Goal: Register for event/course

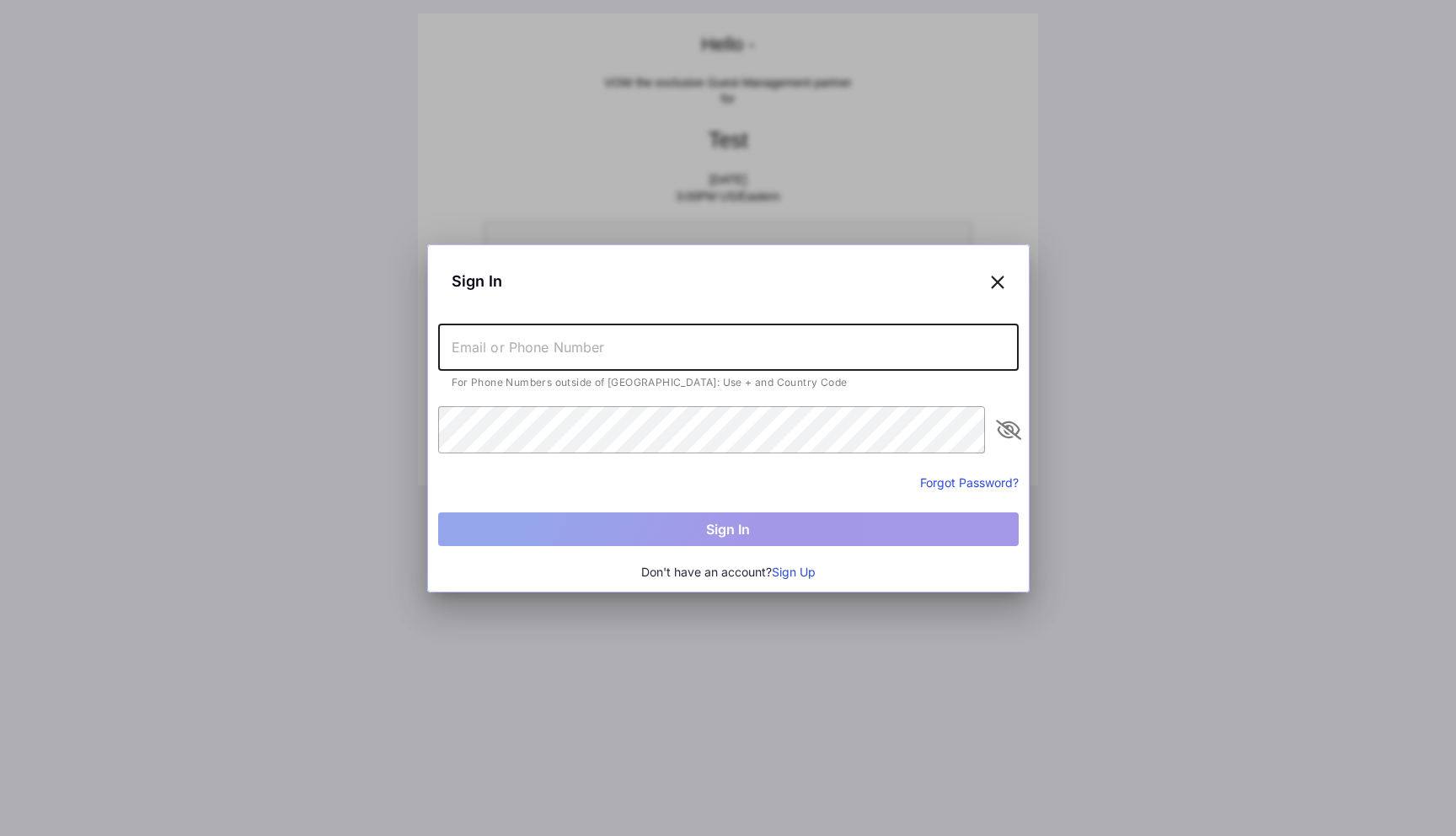
click at [575, 349] on input "text" at bounding box center [728, 347] width 581 height 47
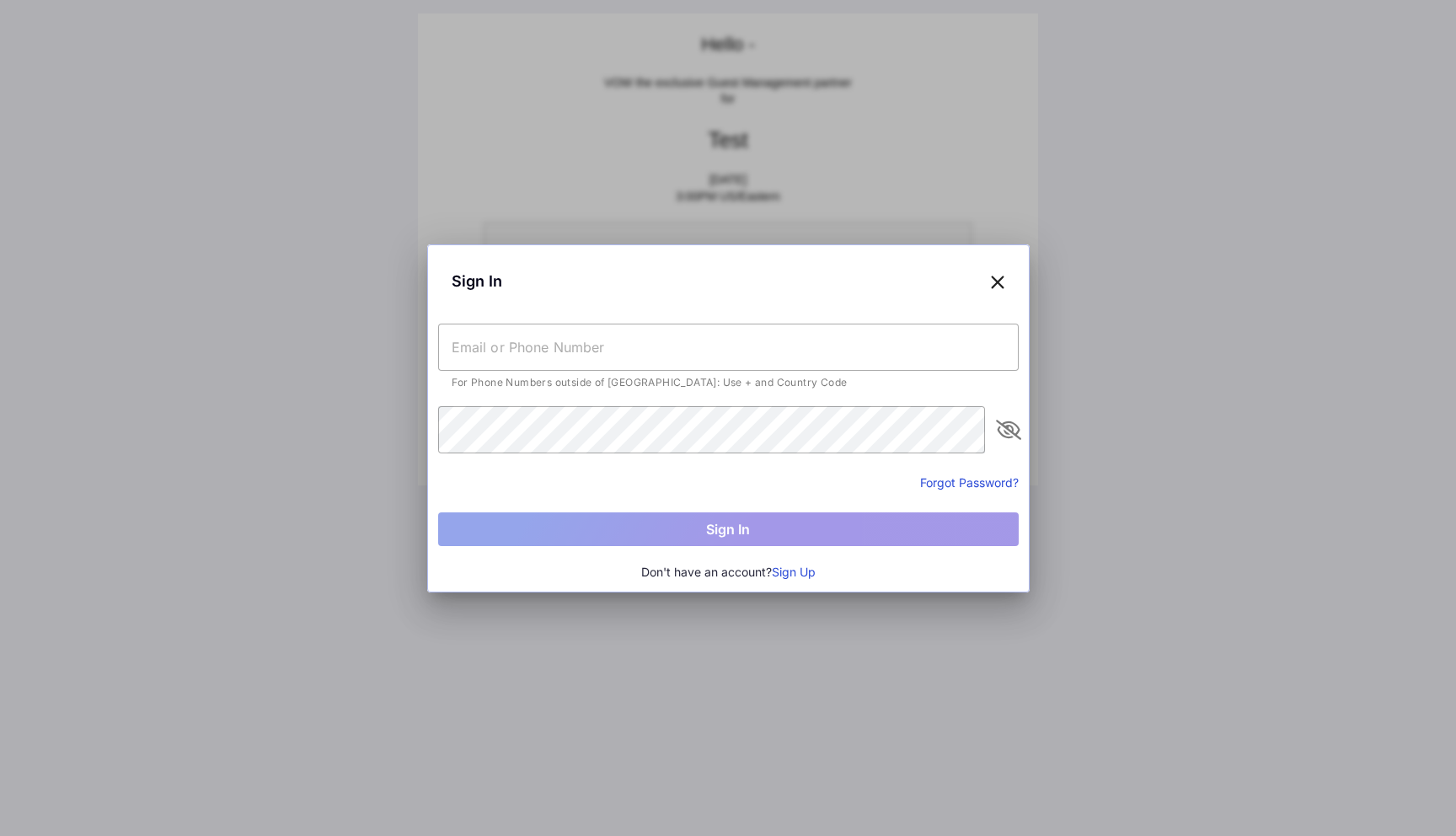
type input "[EMAIL_ADDRESS][DOMAIN_NAME]"
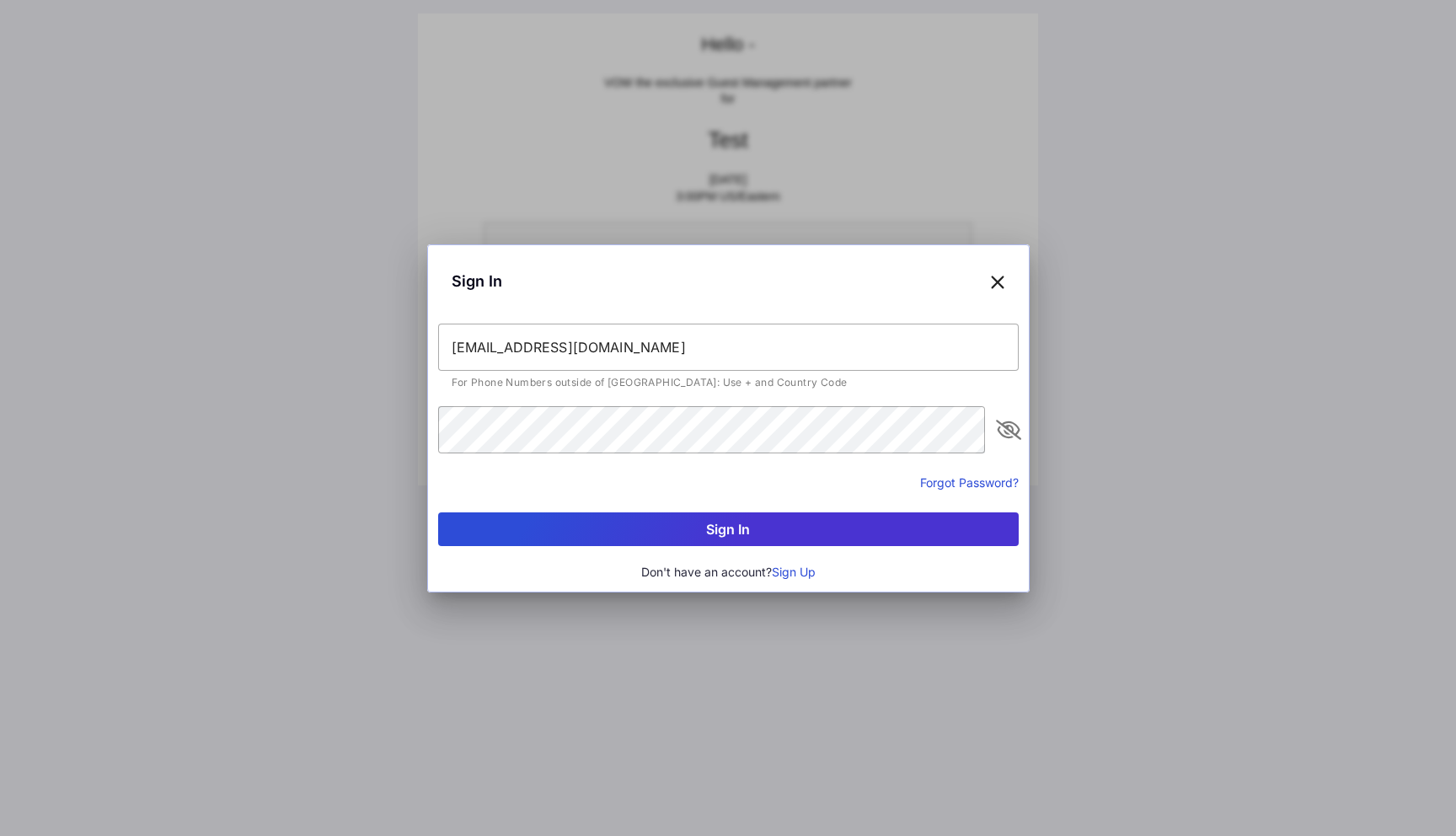
click at [998, 275] on icon at bounding box center [997, 281] width 15 height 25
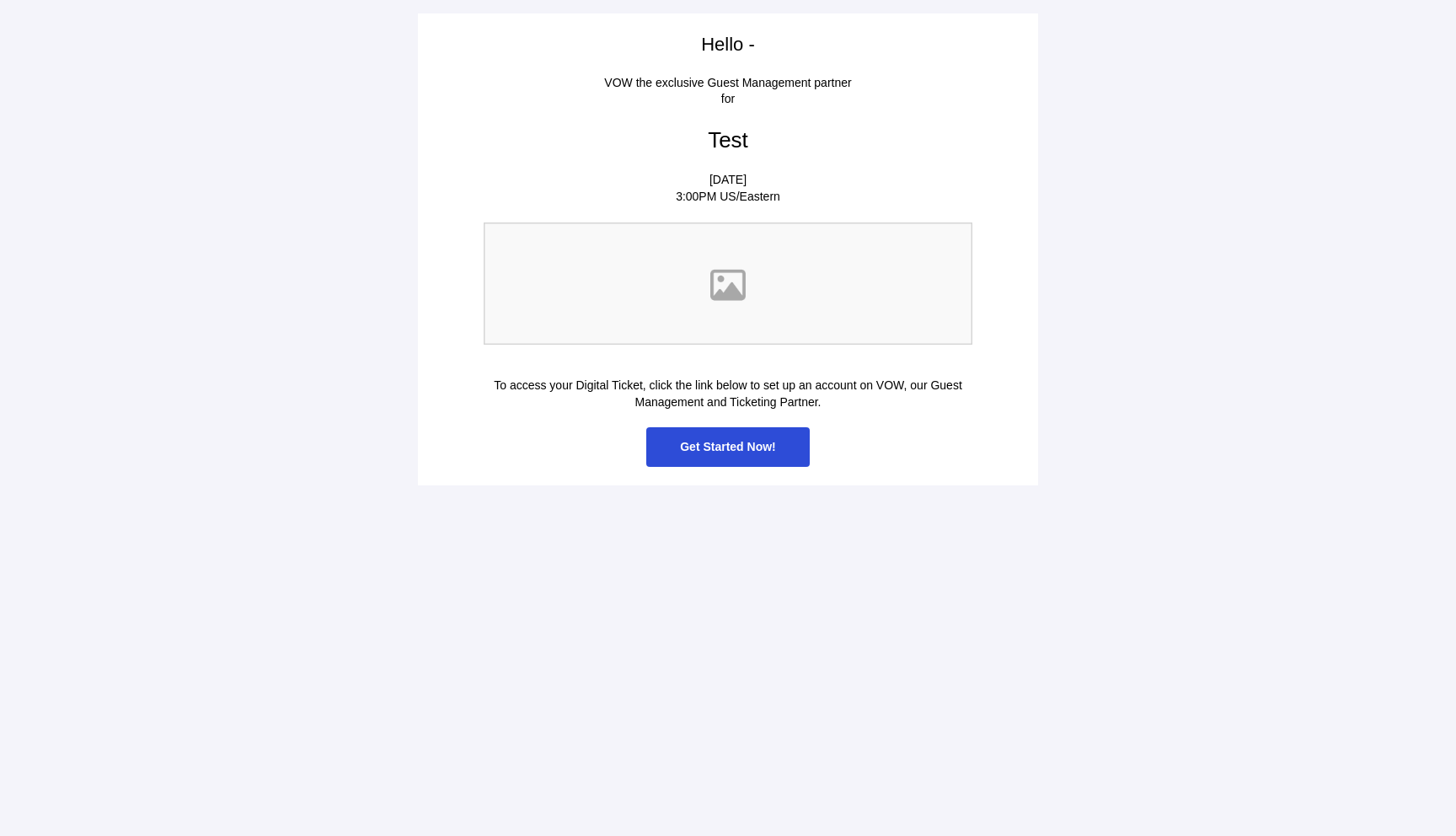
click at [718, 454] on span "Get Started Now!" at bounding box center [728, 447] width 163 height 39
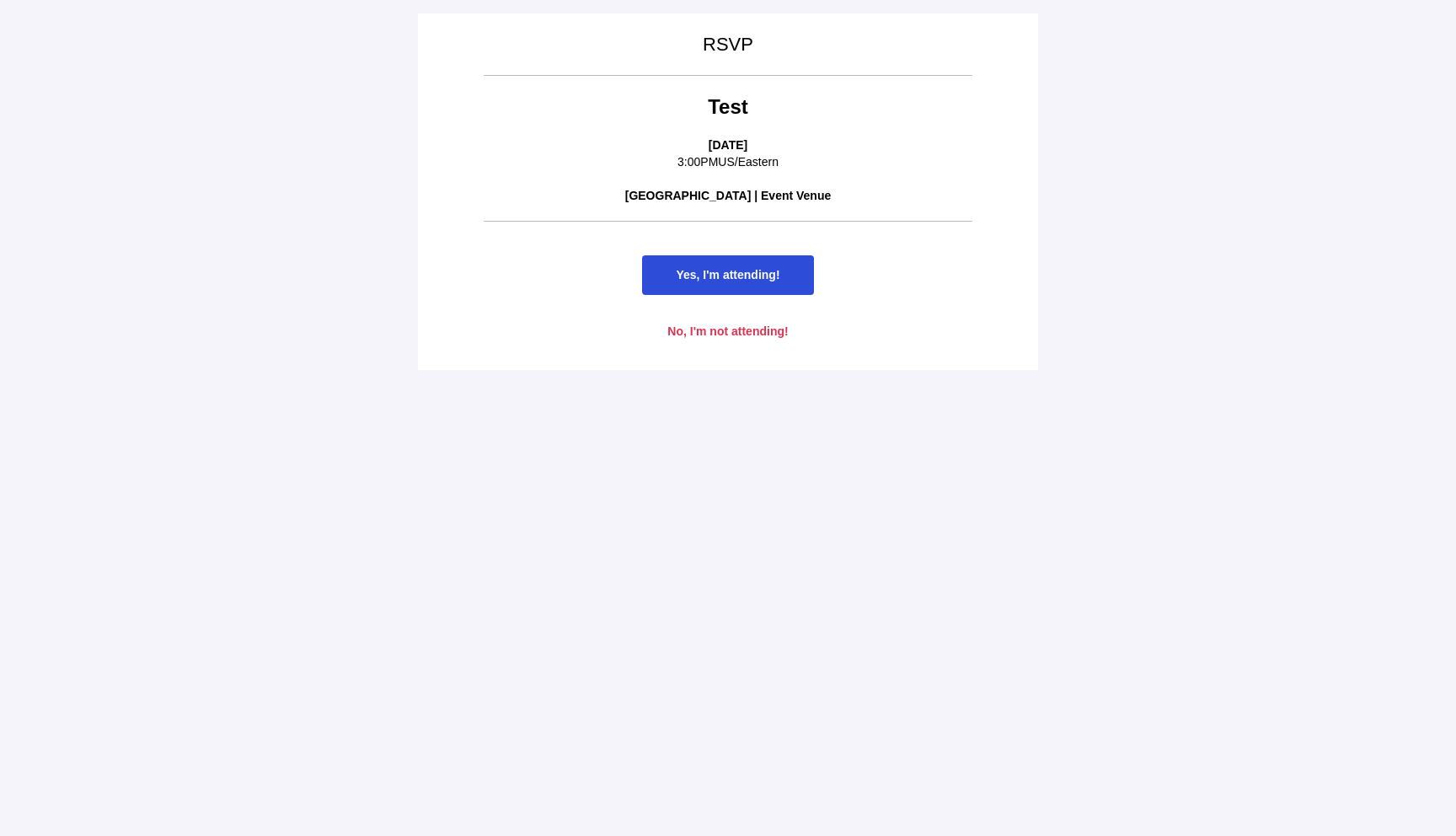
click at [737, 269] on span "Yes, I'm attending!" at bounding box center [728, 275] width 104 height 14
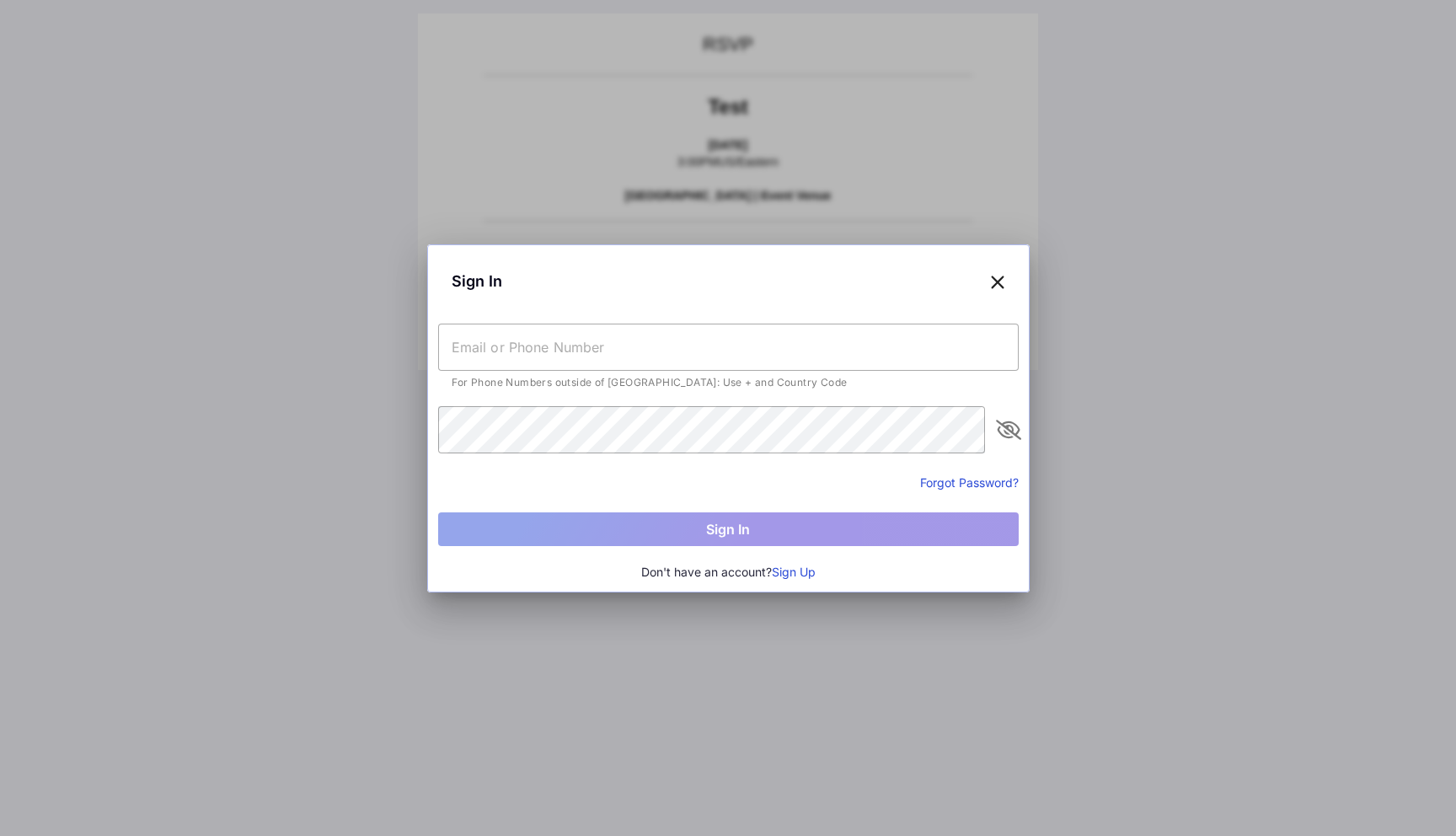
click at [998, 276] on icon at bounding box center [997, 281] width 15 height 25
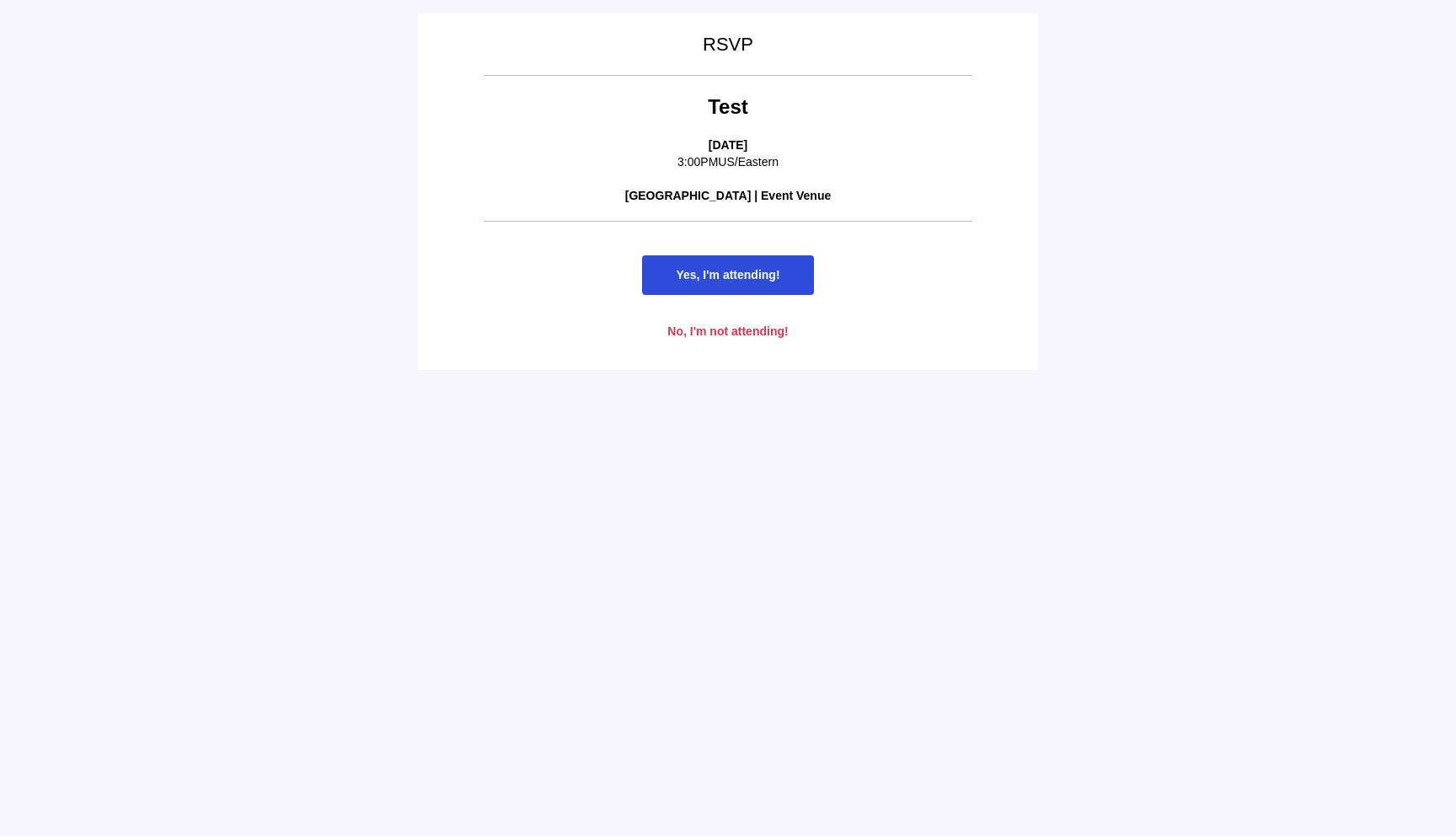
click at [738, 278] on span "Yes, I'm attending!" at bounding box center [728, 275] width 104 height 14
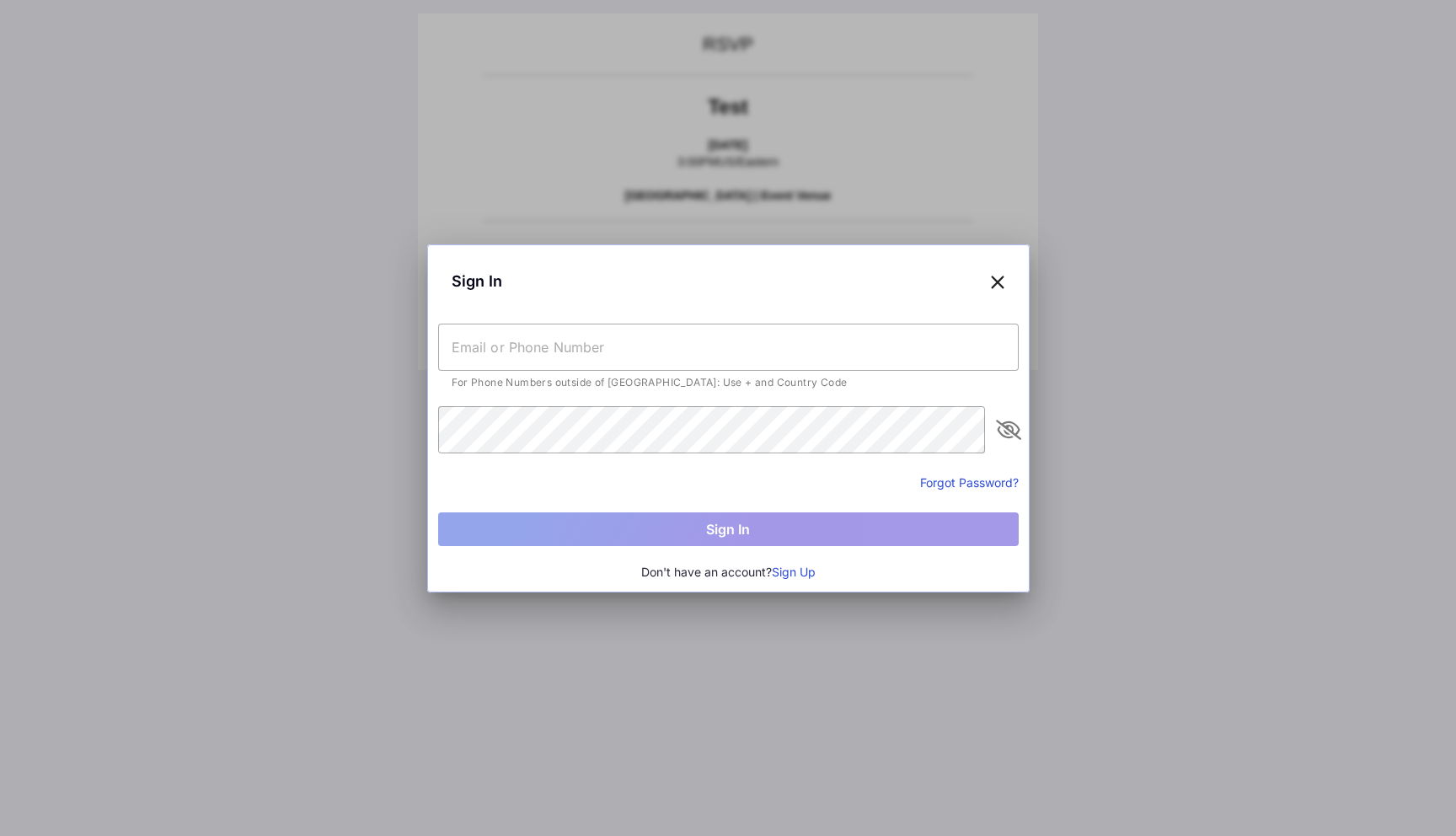
click at [999, 274] on icon at bounding box center [997, 281] width 15 height 25
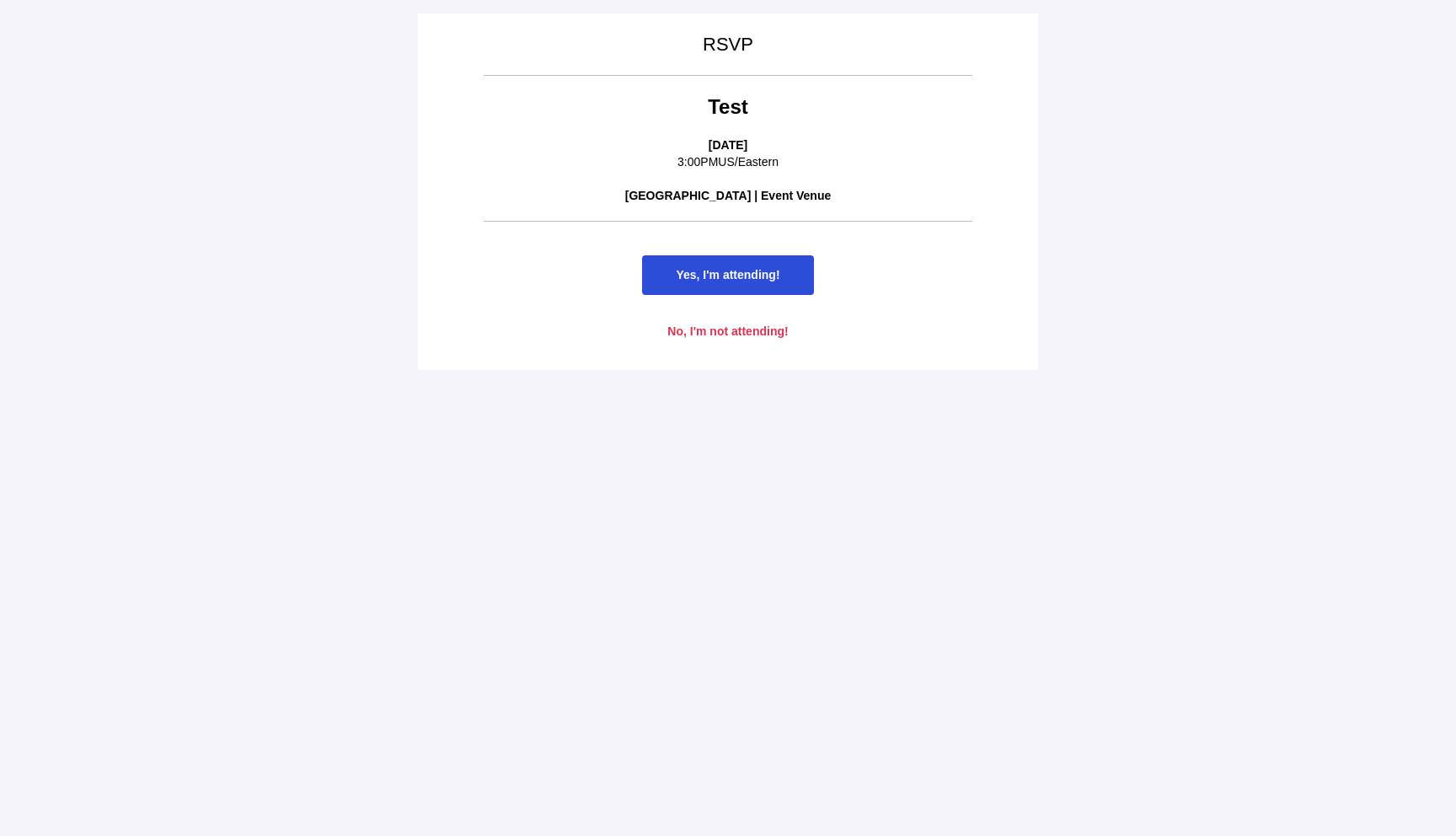
click at [758, 278] on span "Yes, I'm attending!" at bounding box center [728, 275] width 104 height 14
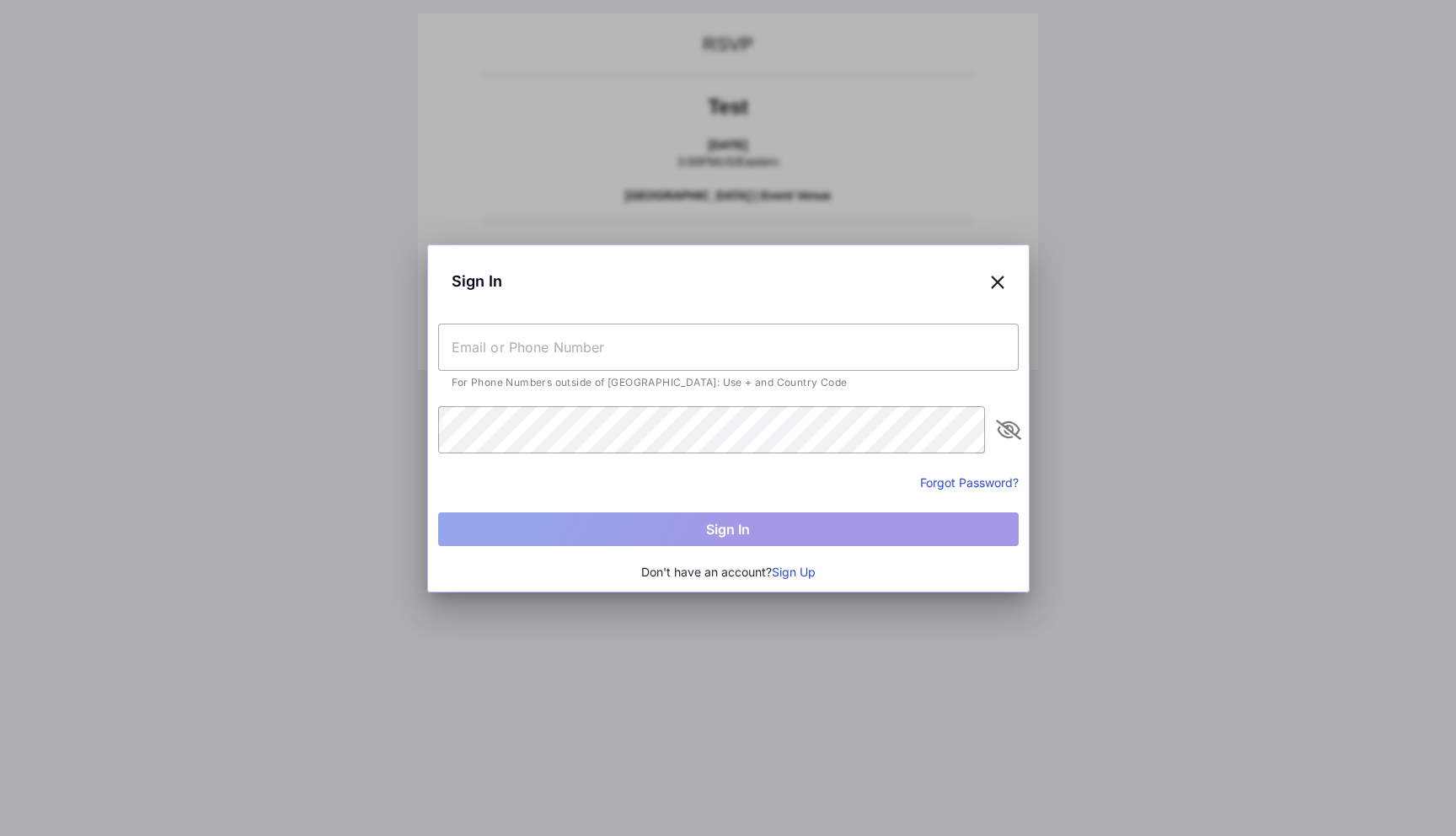
click at [998, 275] on icon at bounding box center [997, 281] width 15 height 25
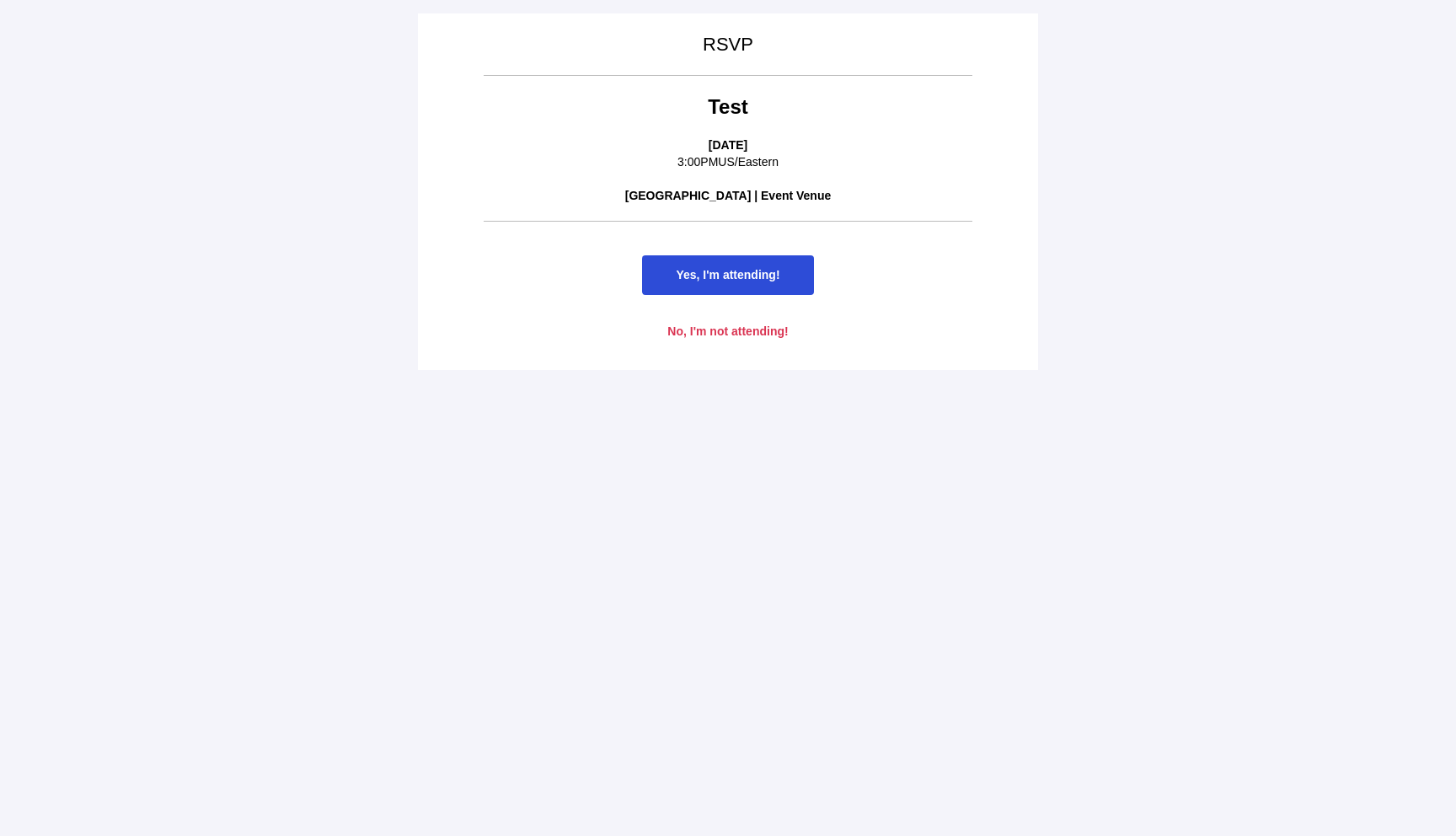
click at [770, 270] on span "Yes, I'm attending!" at bounding box center [728, 275] width 104 height 14
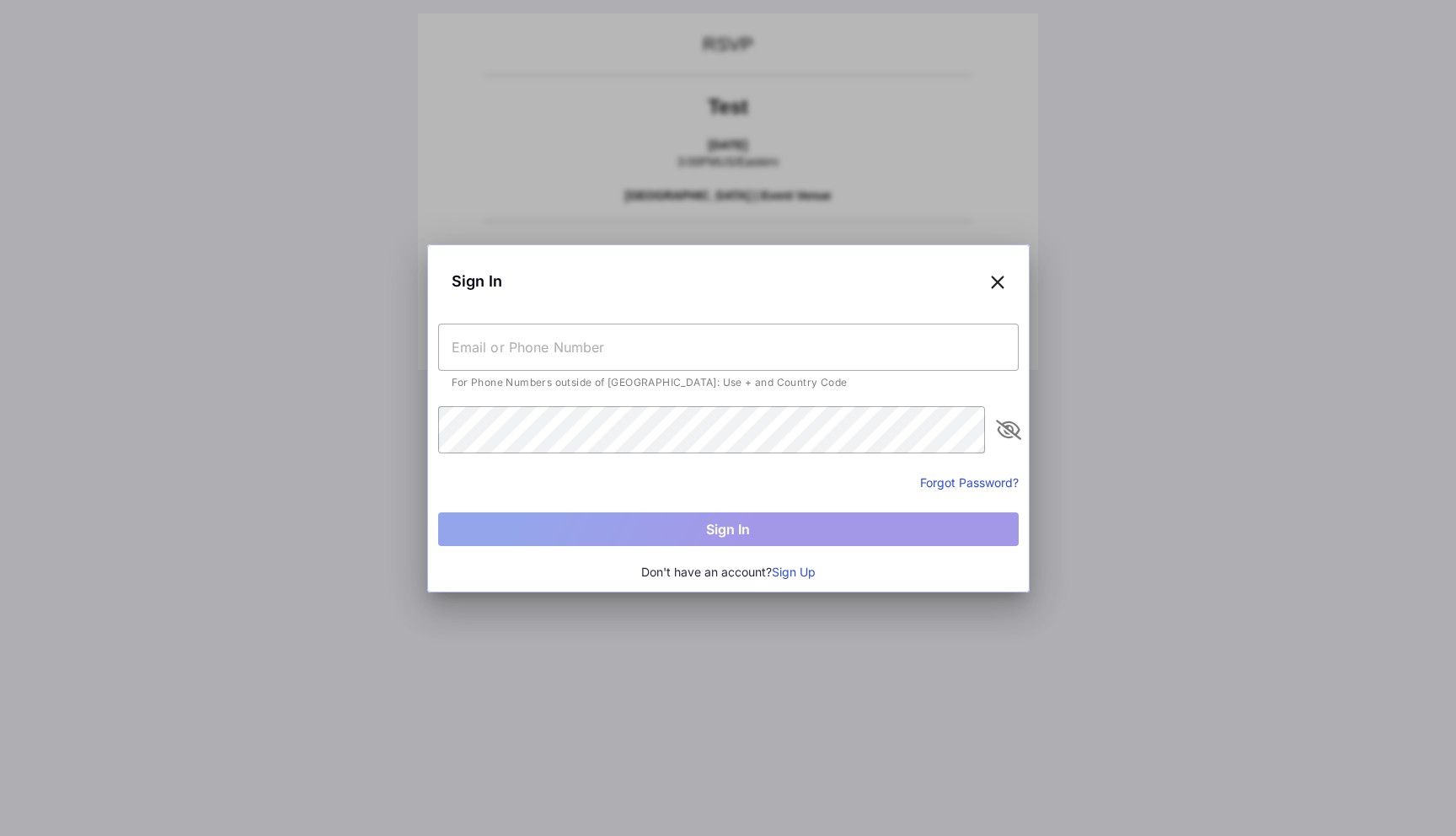
click at [649, 357] on input "text" at bounding box center [728, 347] width 581 height 47
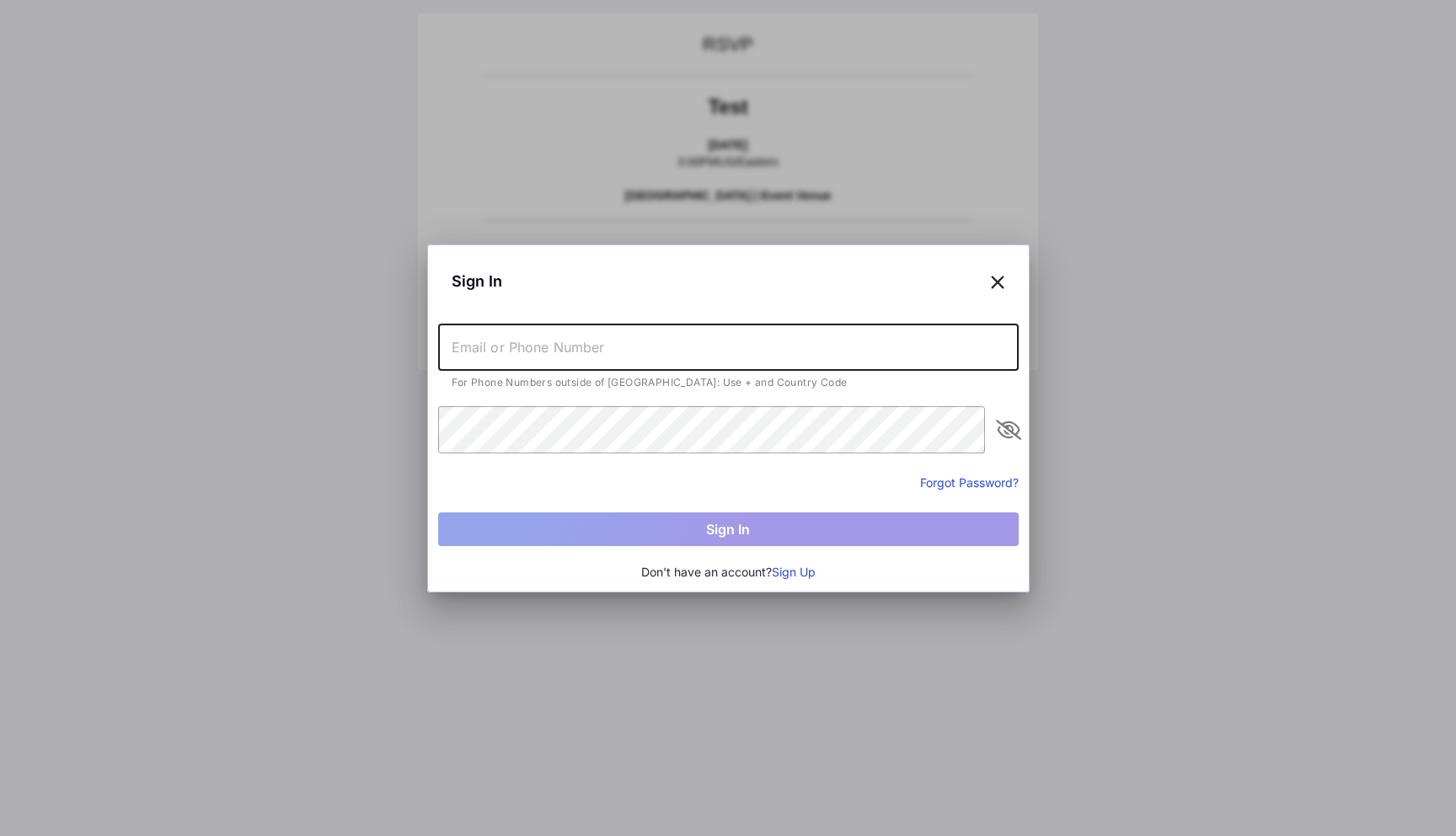
type input "[EMAIL_ADDRESS][DOMAIN_NAME]"
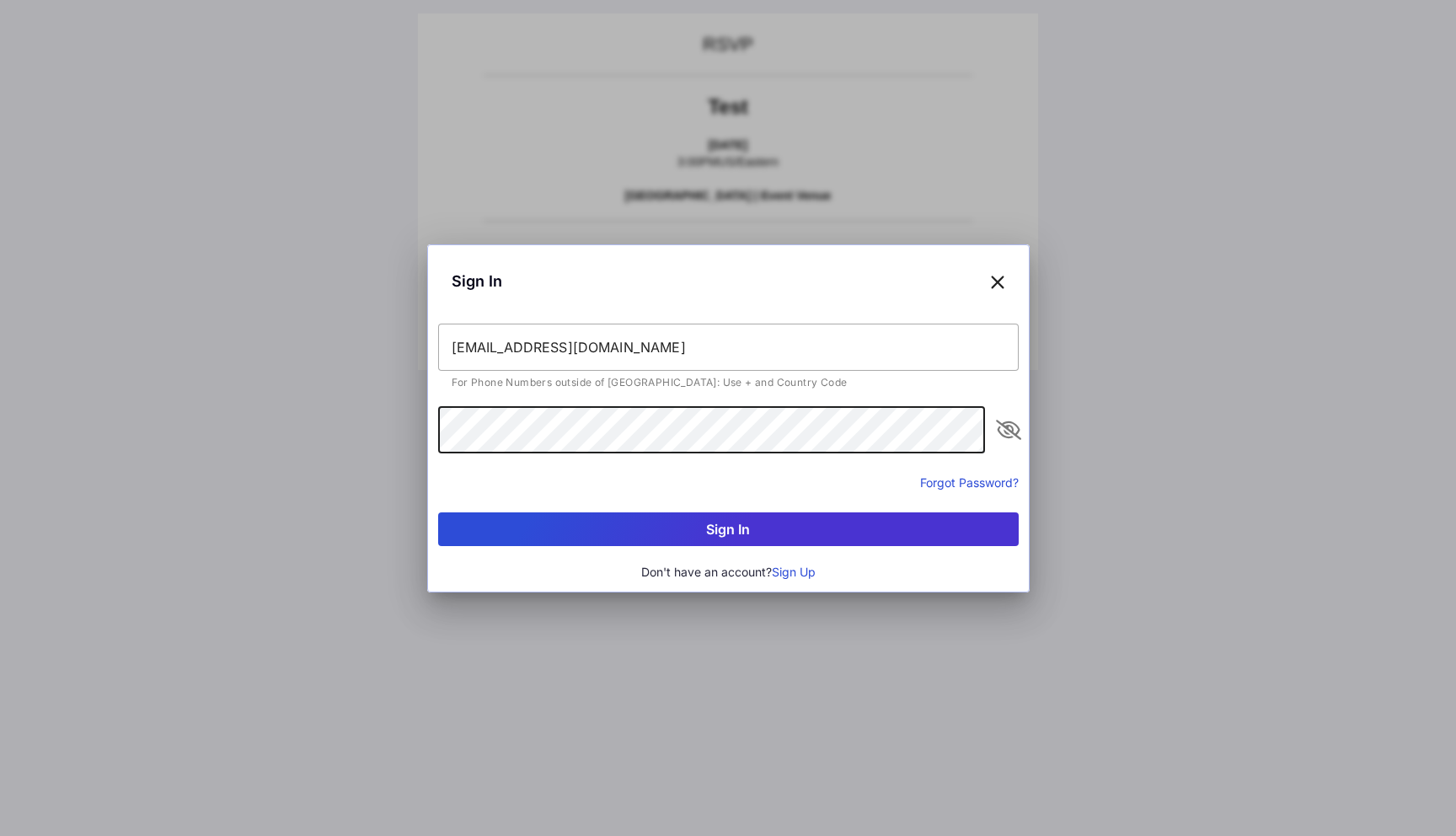
click at [691, 526] on button "Sign In" at bounding box center [728, 529] width 581 height 33
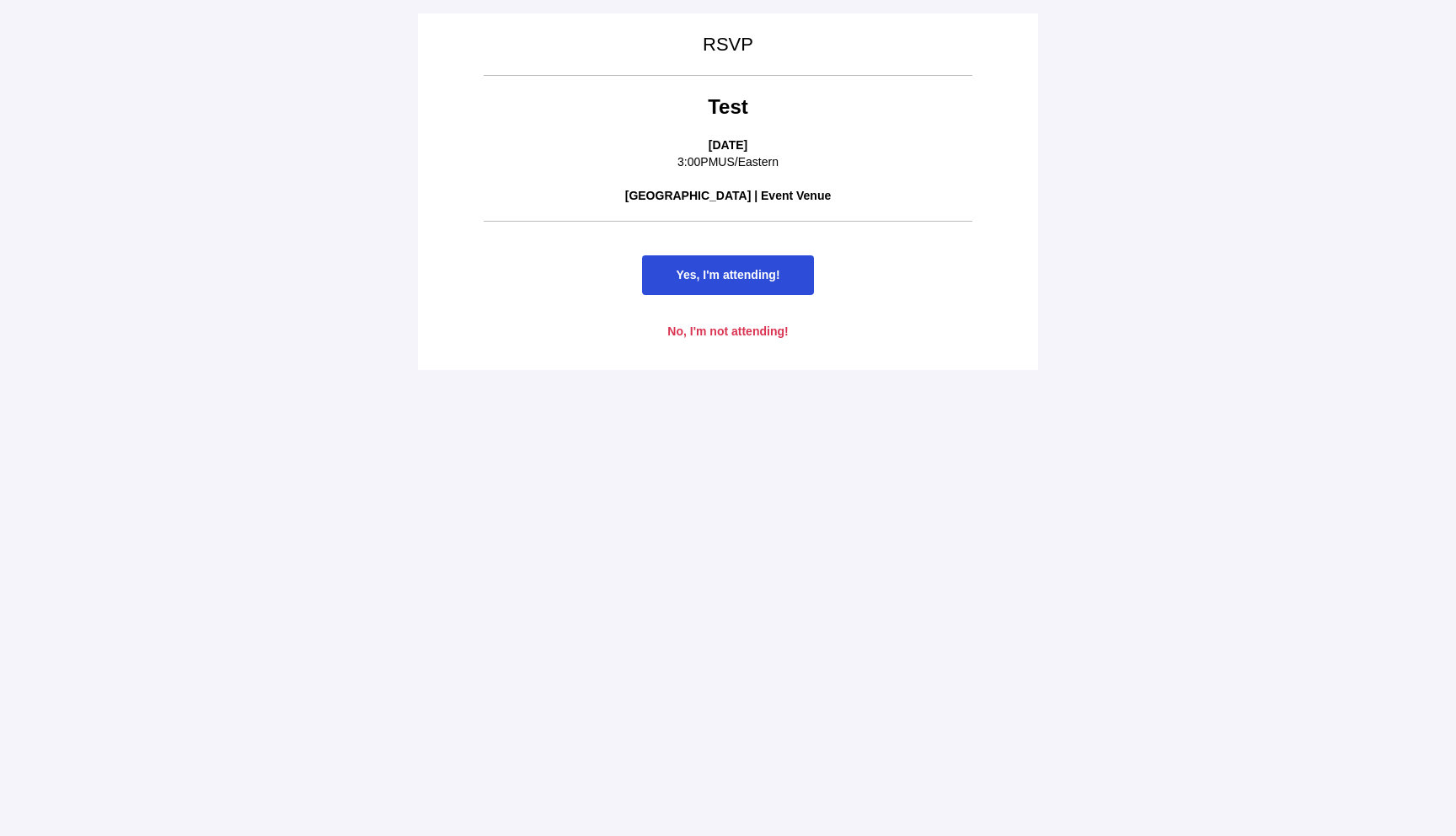
click at [739, 275] on span "Yes, I'm attending!" at bounding box center [728, 275] width 104 height 14
click at [738, 276] on span "Yes, I'm attending!" at bounding box center [728, 275] width 104 height 14
